Goal: Browse casually

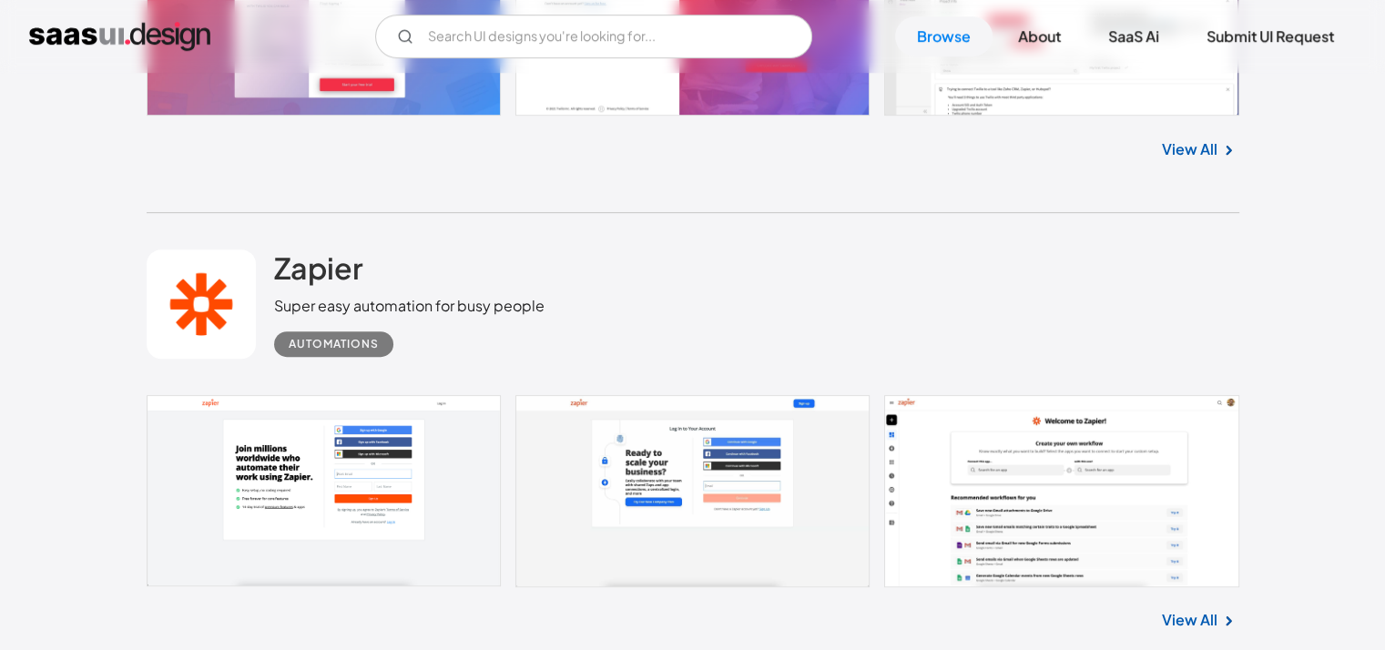
scroll to position [7954, 0]
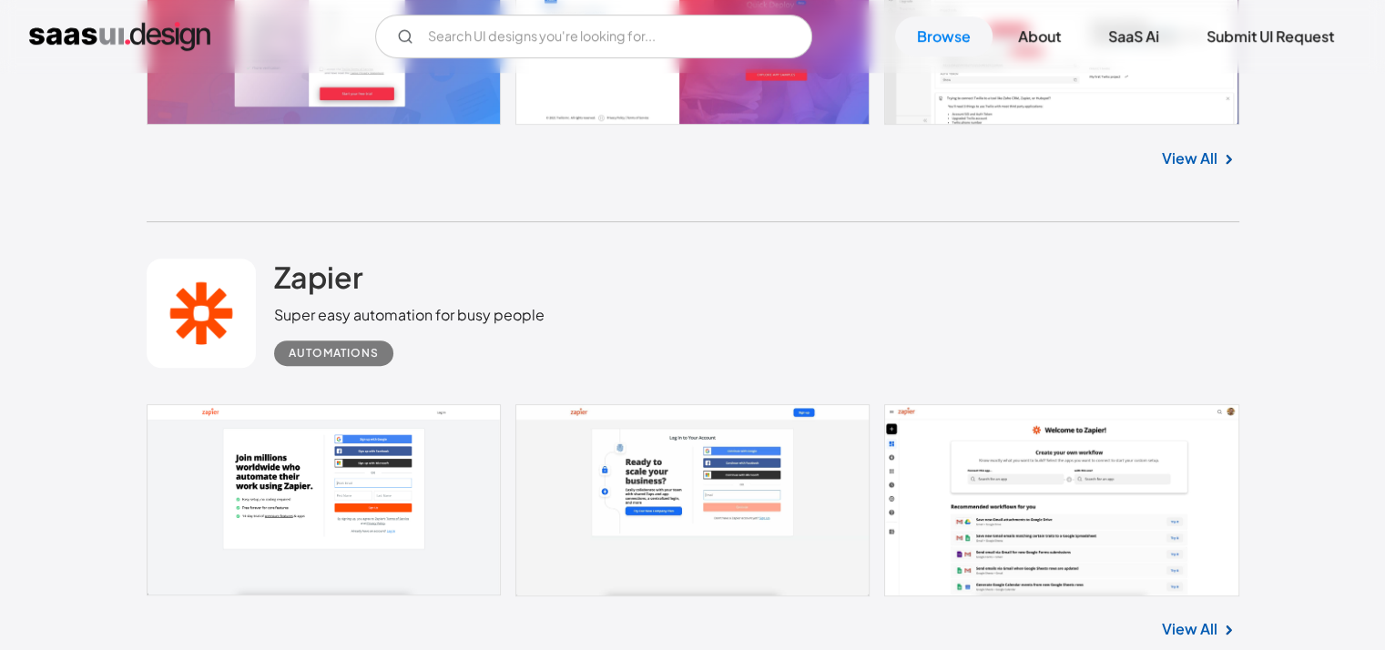
click at [1184, 620] on link "View All" at bounding box center [1190, 629] width 56 height 22
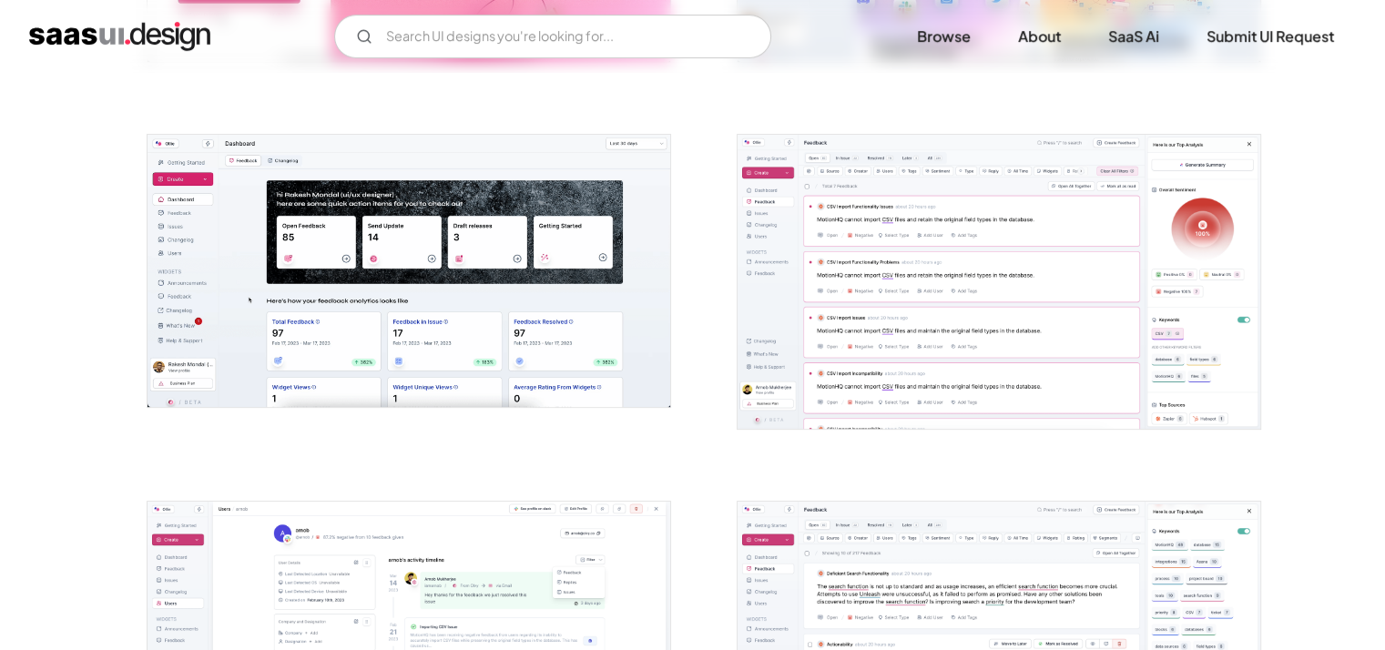
scroll to position [910, 0]
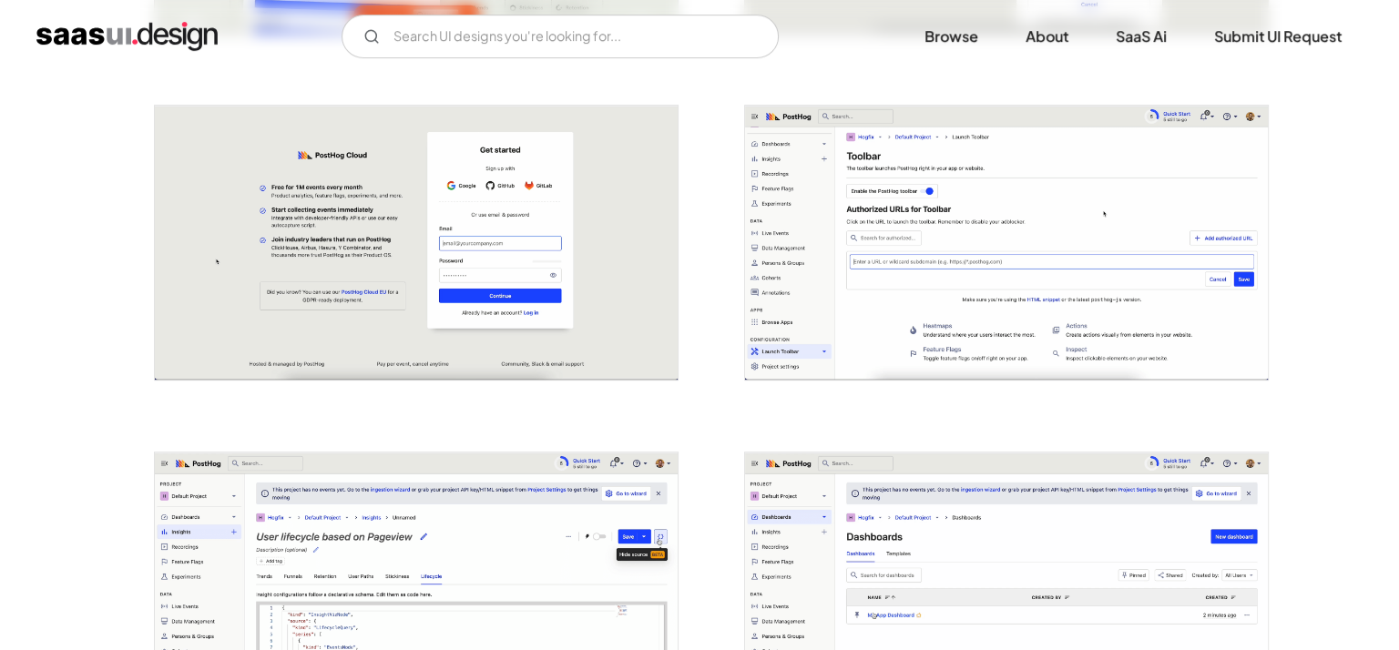
scroll to position [637, 0]
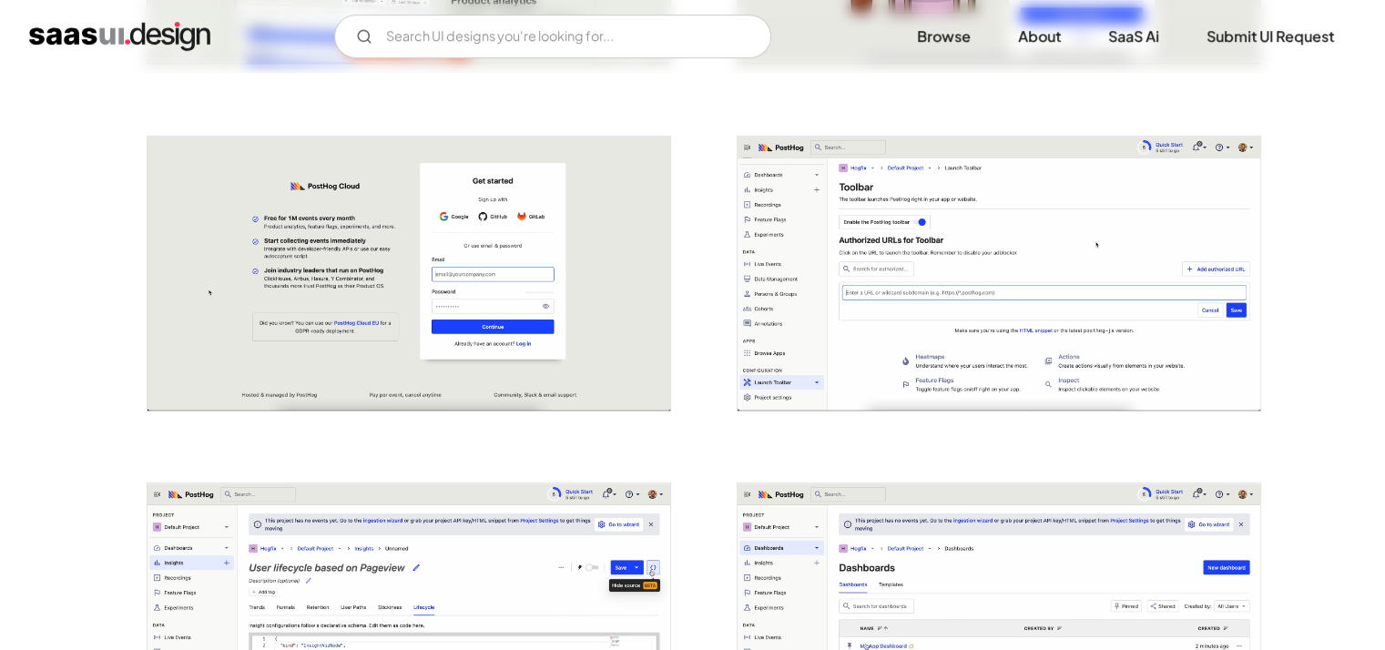
click at [1056, 218] on img "open lightbox" at bounding box center [999, 274] width 523 height 275
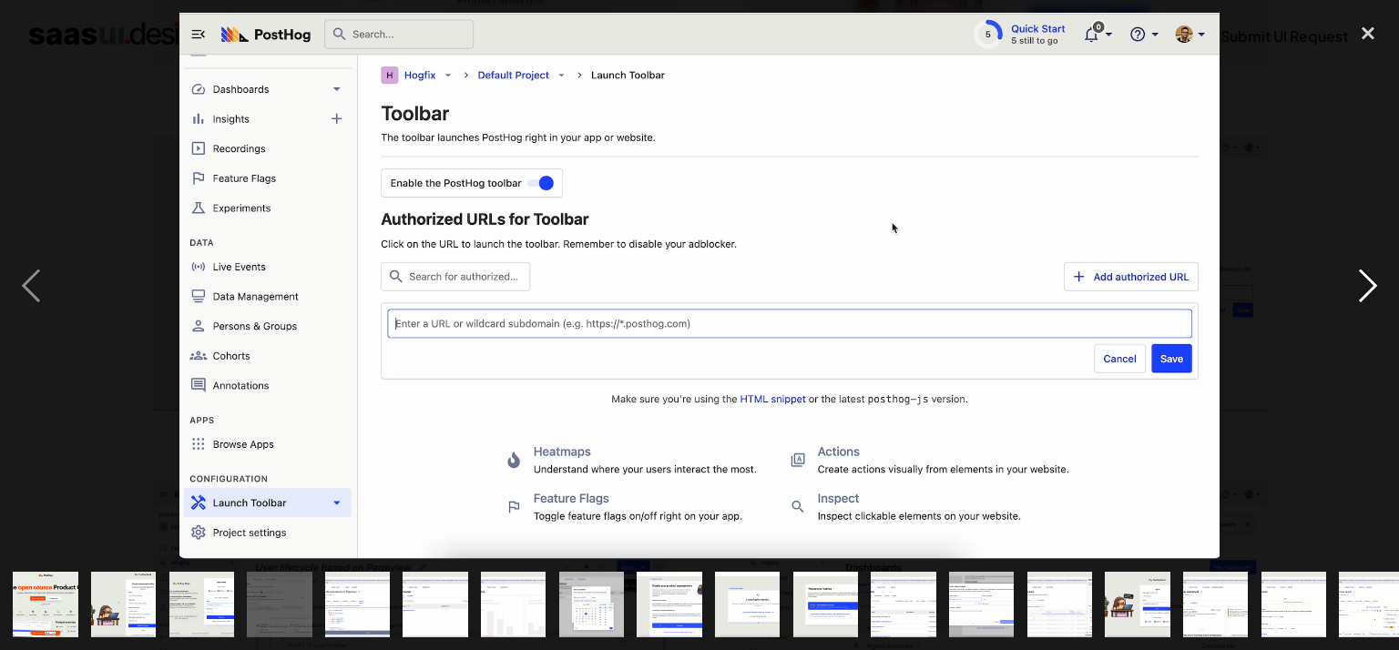
click at [1362, 280] on div "next image" at bounding box center [1368, 286] width 62 height 546
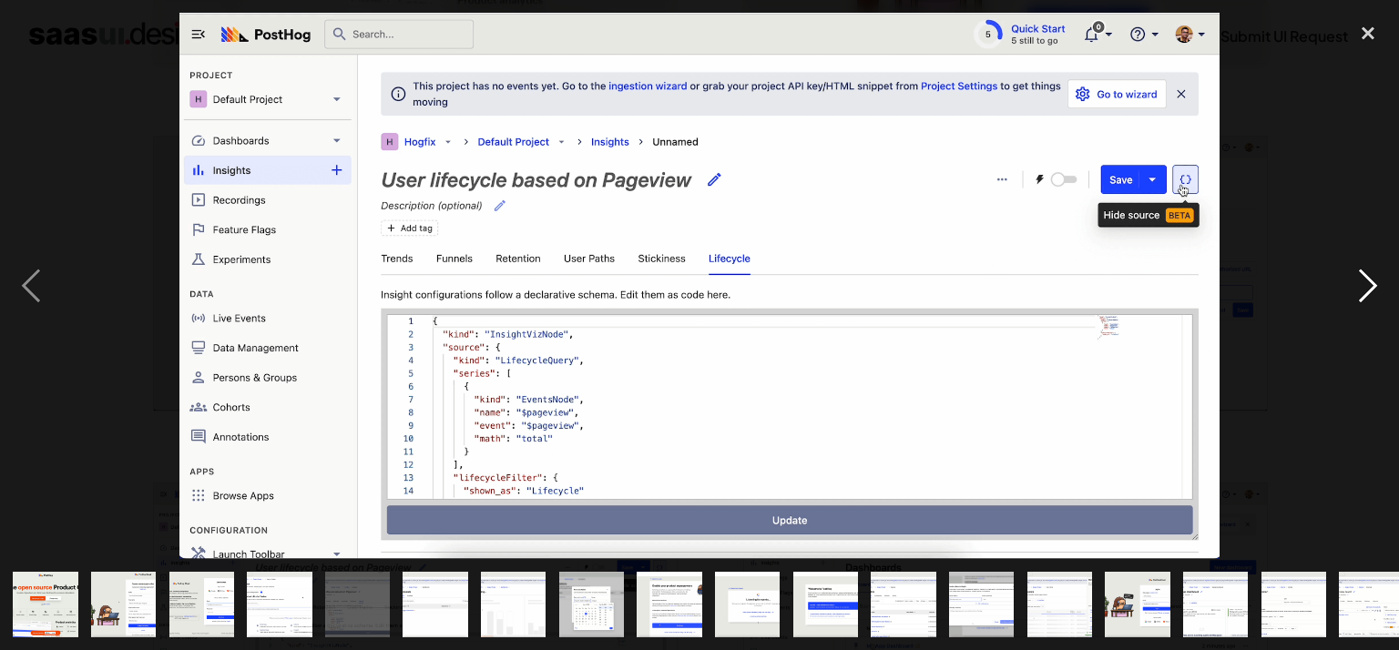
click at [1362, 280] on div "next image" at bounding box center [1368, 286] width 62 height 546
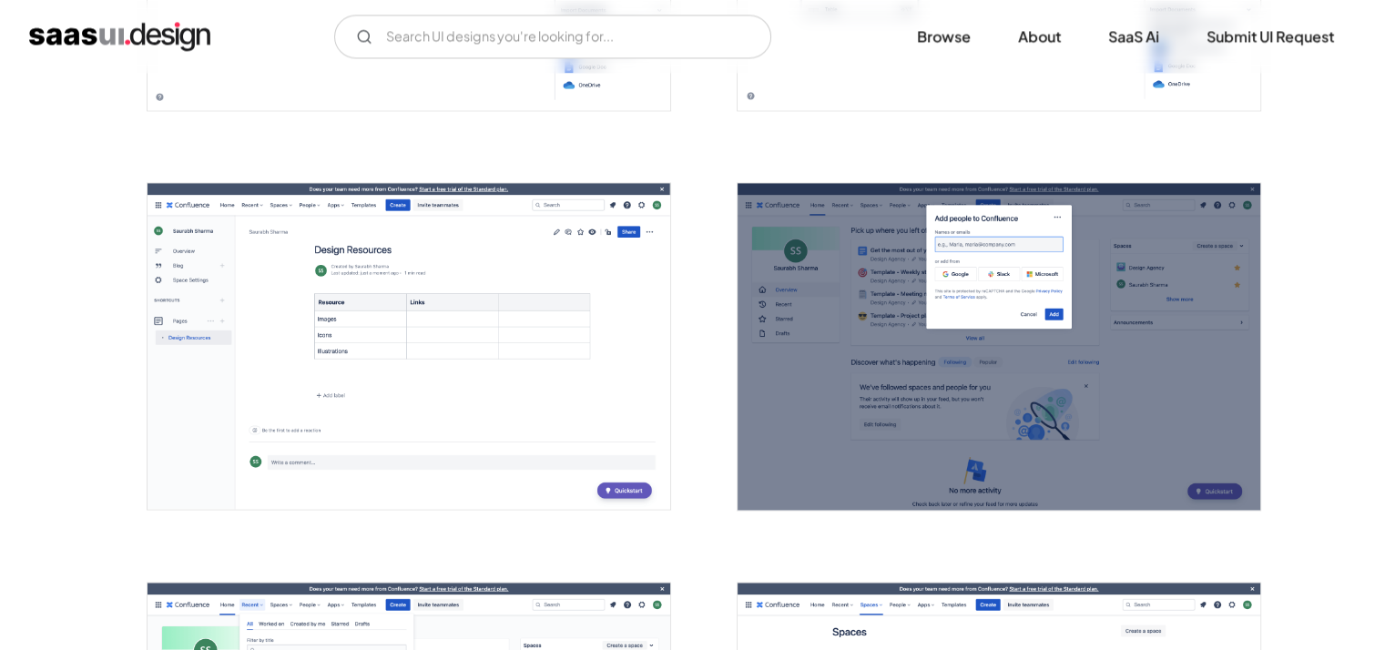
scroll to position [2549, 0]
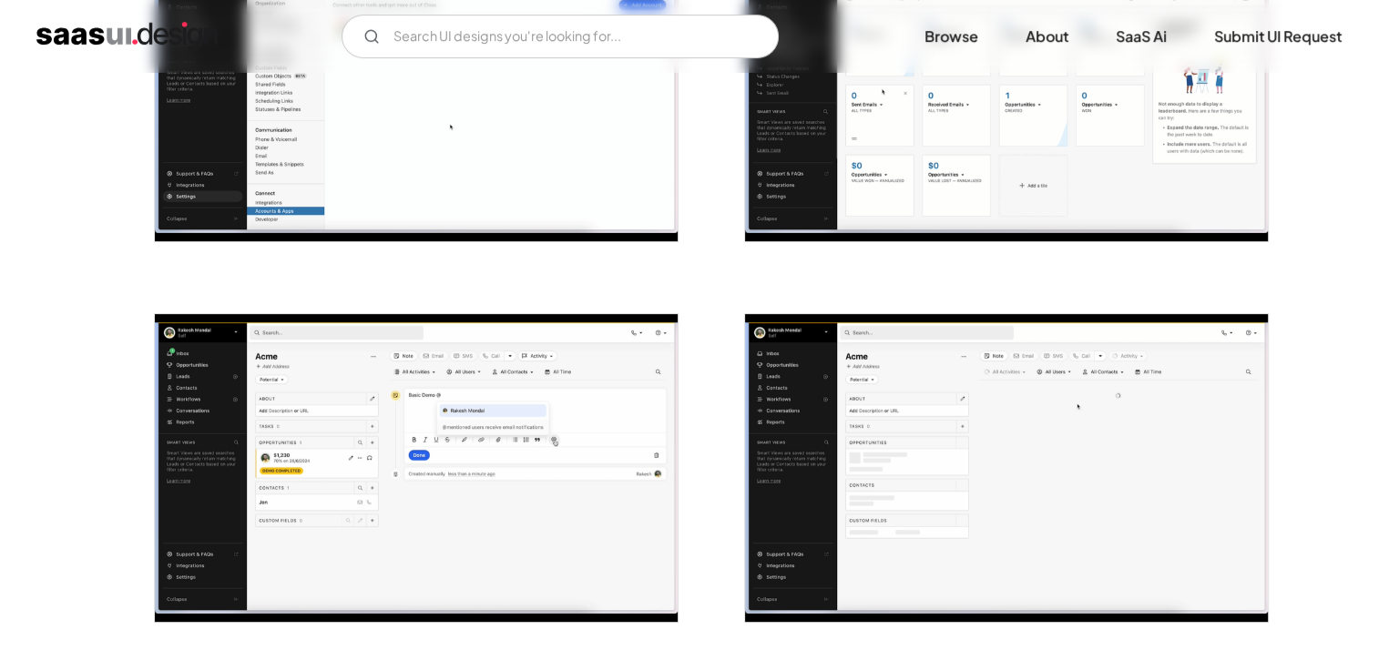
scroll to position [455, 0]
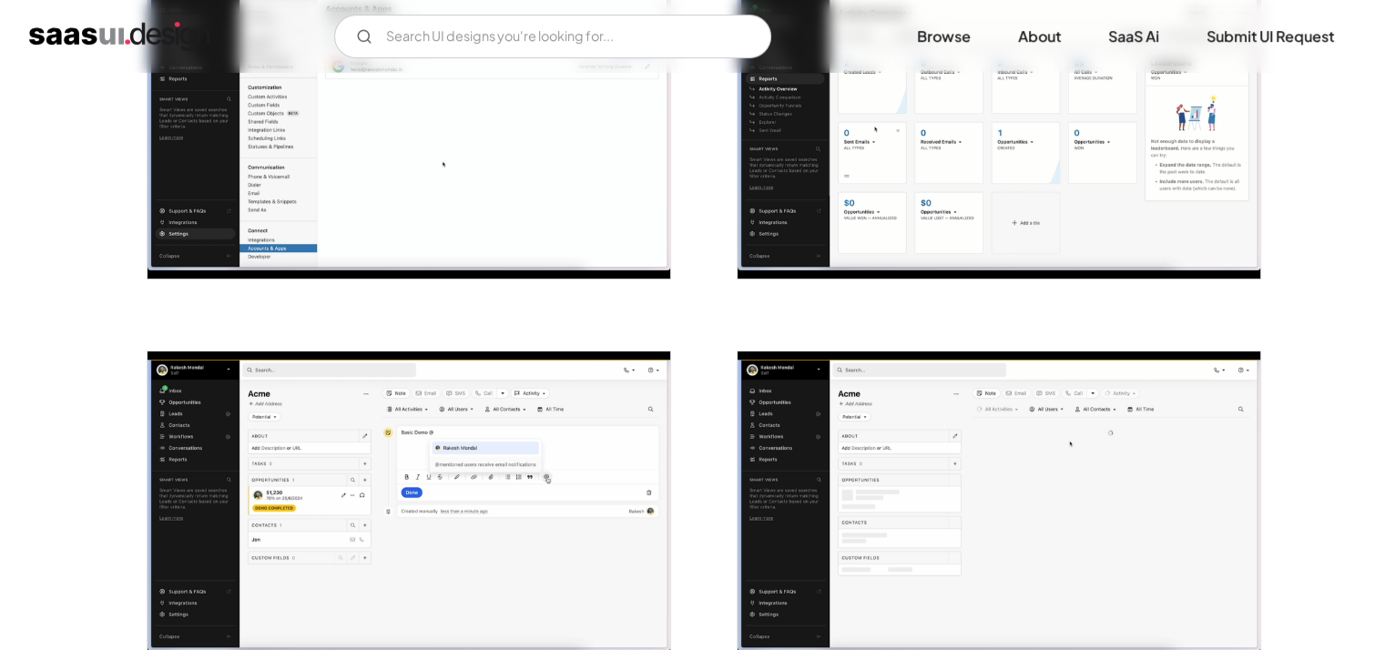
click at [914, 188] on img "open lightbox" at bounding box center [999, 125] width 523 height 308
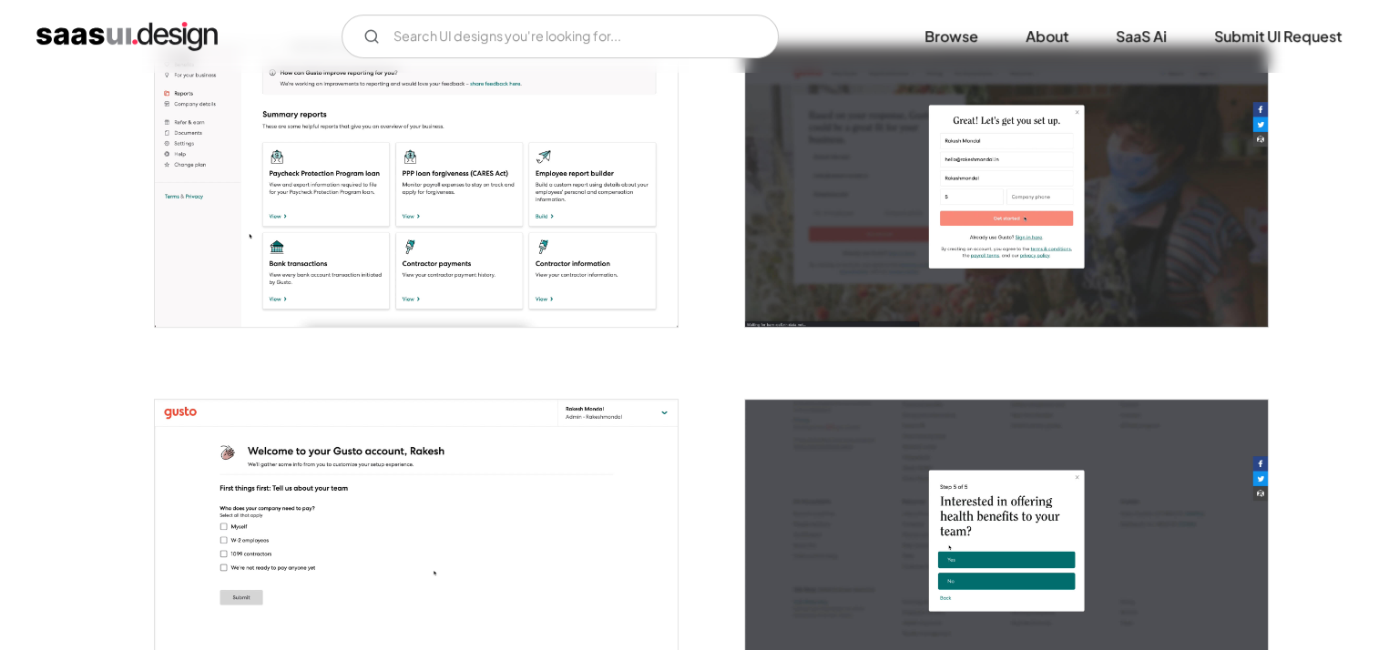
scroll to position [728, 0]
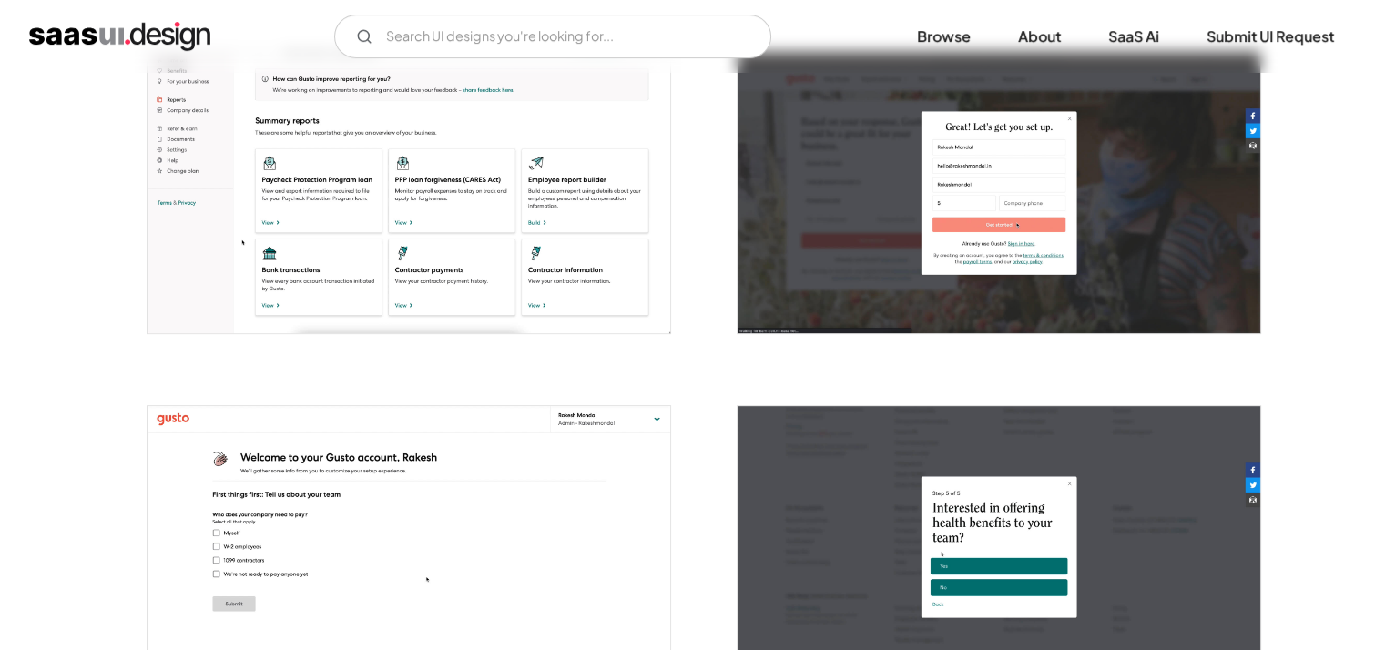
click at [438, 162] on img "open lightbox" at bounding box center [409, 192] width 523 height 281
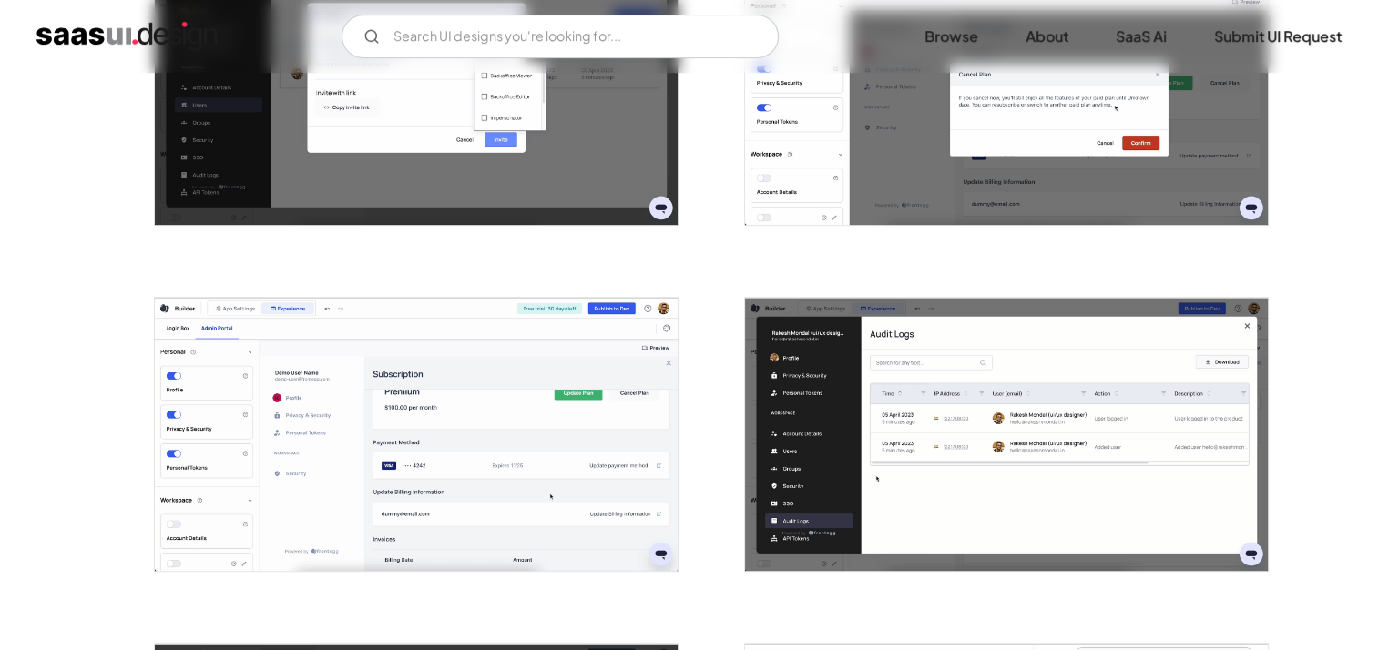
scroll to position [910, 0]
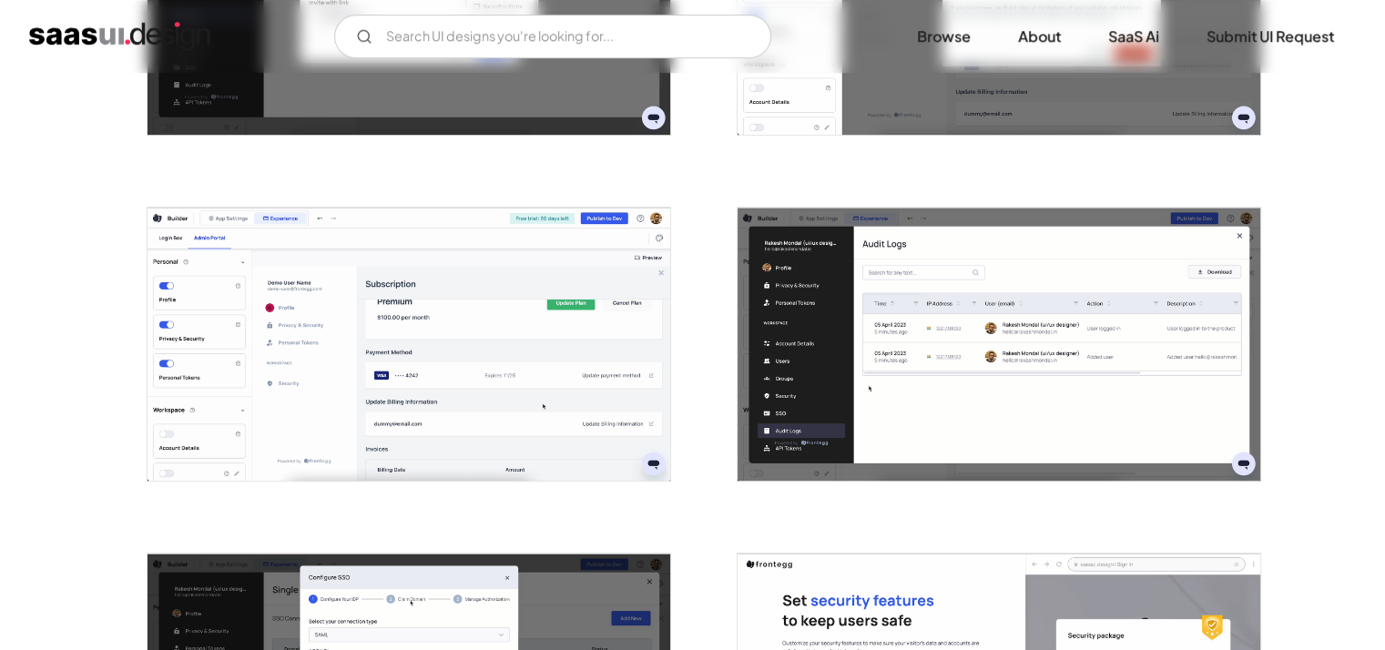
click at [1006, 314] on img "open lightbox" at bounding box center [999, 344] width 523 height 273
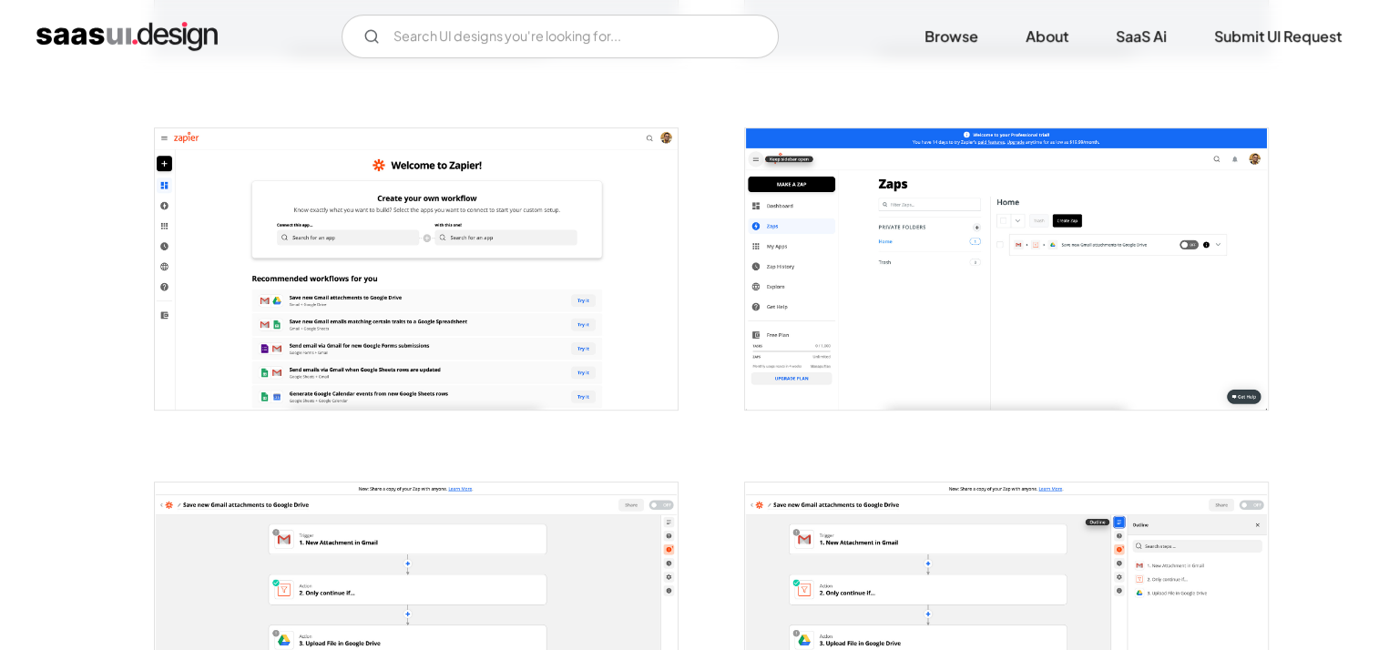
scroll to position [637, 0]
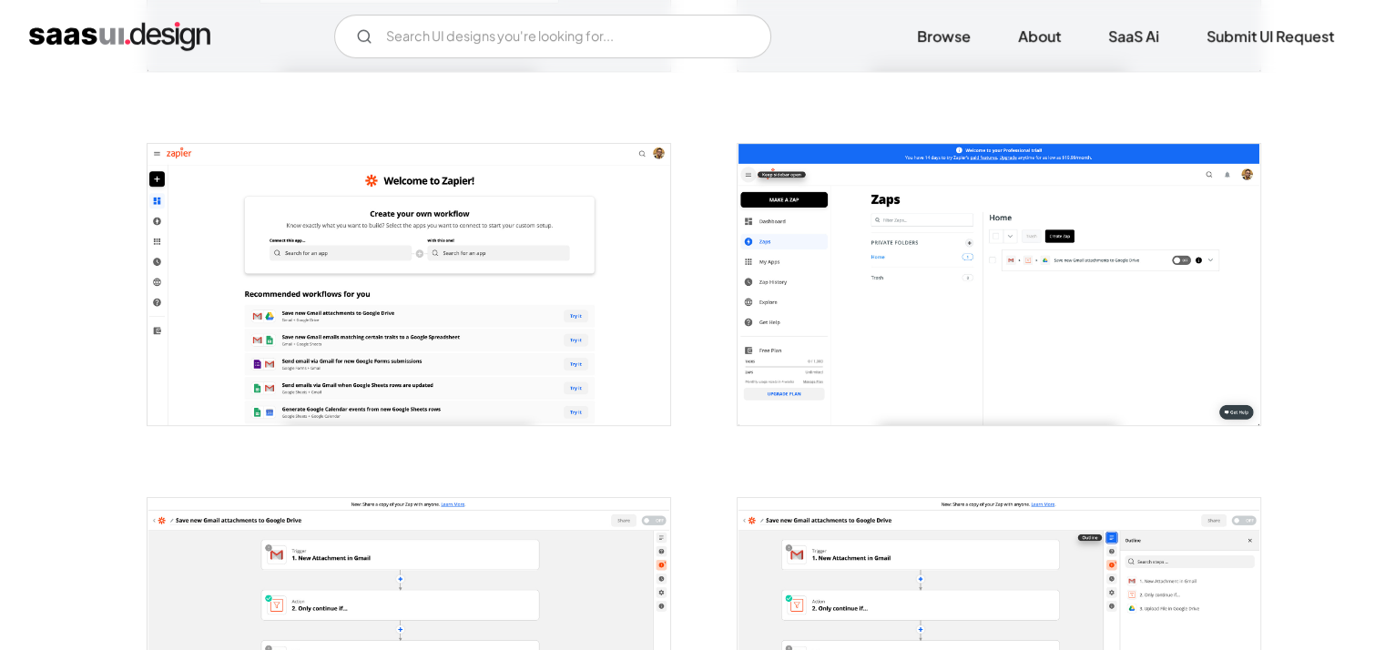
click at [444, 294] on img "open lightbox" at bounding box center [409, 284] width 523 height 281
